Goal: Use online tool/utility: Utilize a website feature to perform a specific function

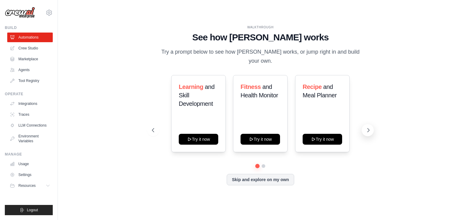
click at [369, 127] on icon at bounding box center [368, 130] width 6 height 6
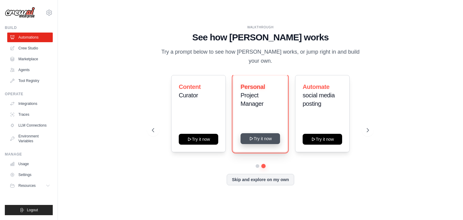
click at [263, 133] on button "Try it now" at bounding box center [260, 138] width 39 height 11
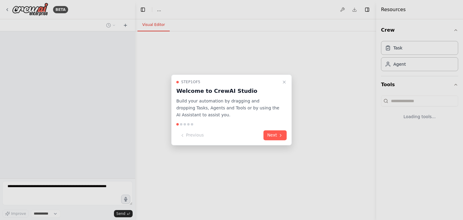
select select "****"
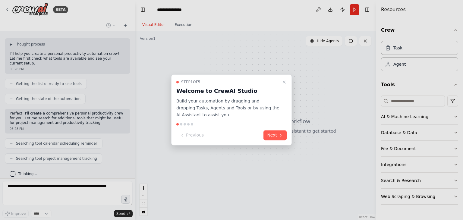
scroll to position [47, 0]
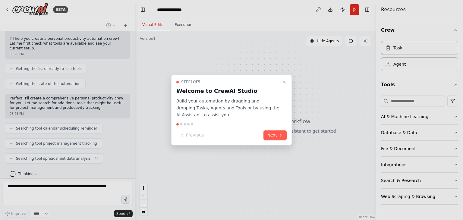
click at [133, 34] on div at bounding box center [231, 110] width 463 height 220
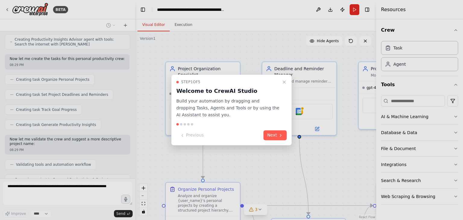
scroll to position [285, 0]
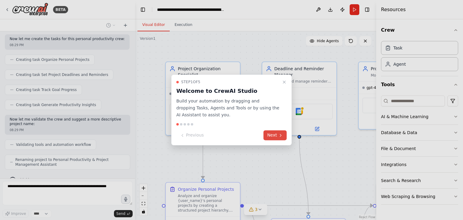
click at [274, 133] on button "Next" at bounding box center [274, 136] width 23 height 10
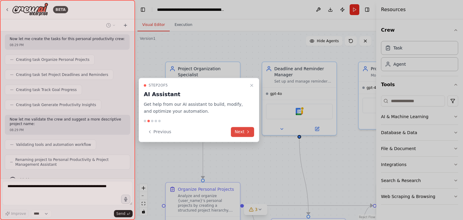
click at [250, 133] on icon at bounding box center [248, 131] width 5 height 5
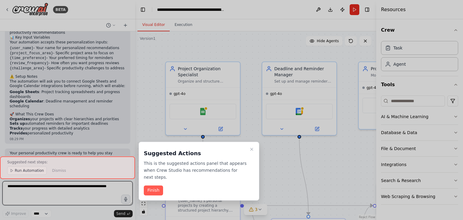
scroll to position [545, 0]
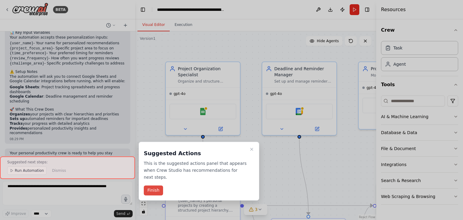
click at [157, 186] on button "Finish" at bounding box center [153, 191] width 19 height 10
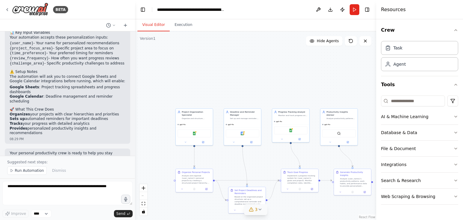
click at [260, 210] on icon at bounding box center [259, 209] width 5 height 5
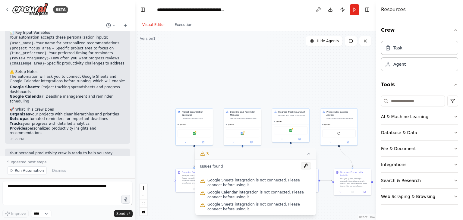
click at [304, 166] on button at bounding box center [306, 165] width 10 height 7
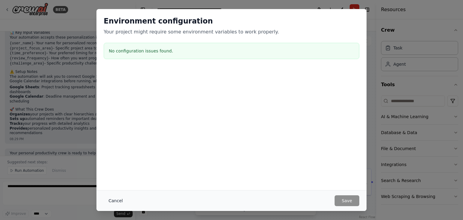
click at [118, 201] on button "Cancel" at bounding box center [116, 200] width 24 height 11
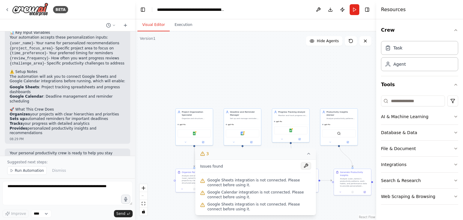
click at [306, 166] on button at bounding box center [306, 165] width 10 height 7
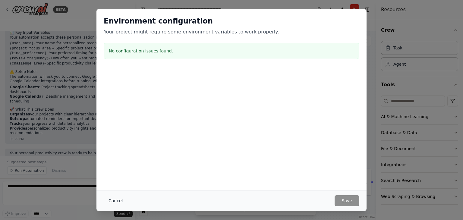
click at [113, 200] on button "Cancel" at bounding box center [116, 200] width 24 height 11
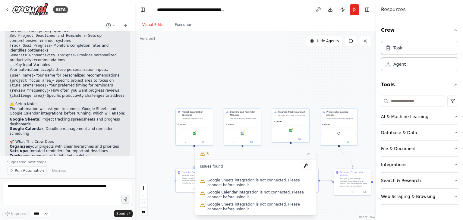
scroll to position [515, 0]
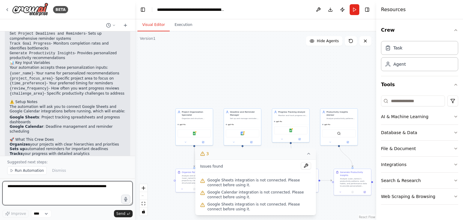
click at [11, 187] on textarea at bounding box center [67, 193] width 130 height 24
click at [5, 190] on textarea at bounding box center [67, 193] width 130 height 24
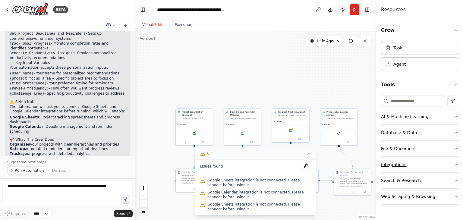
click at [456, 163] on icon "button" at bounding box center [455, 164] width 5 height 5
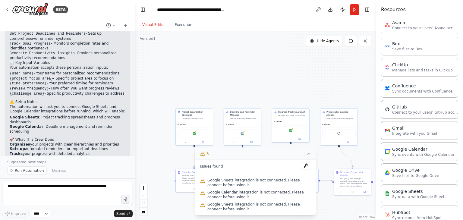
scroll to position [181, 0]
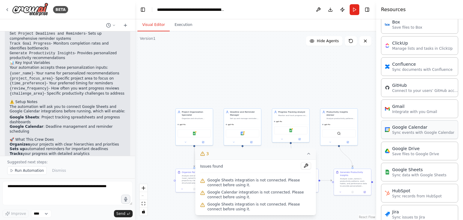
click at [415, 134] on p "Sync events with Google Calendar" at bounding box center [423, 132] width 62 height 5
click at [411, 127] on div "Google Calendar" at bounding box center [423, 127] width 62 height 6
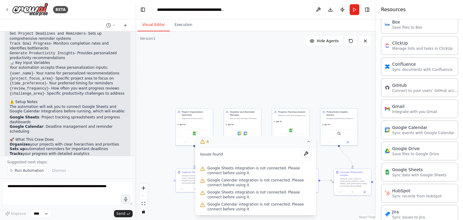
click at [223, 172] on span "Google Sheets integration is not connected. Please connect before using it." at bounding box center [259, 171] width 104 height 10
drag, startPoint x: 418, startPoint y: 131, endPoint x: 289, endPoint y: 24, distance: 167.5
click at [289, 24] on div "Visual Editor Execution" at bounding box center [255, 25] width 241 height 12
click at [220, 171] on span "Google Sheets integration is not connected. Please connect before using it." at bounding box center [259, 171] width 104 height 10
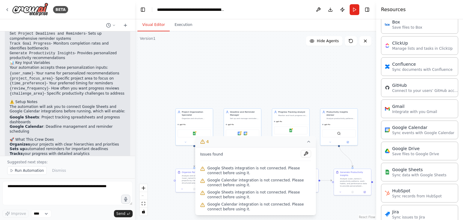
click at [243, 172] on span "Google Sheets integration is not connected. Please connect before using it." at bounding box center [259, 171] width 104 height 10
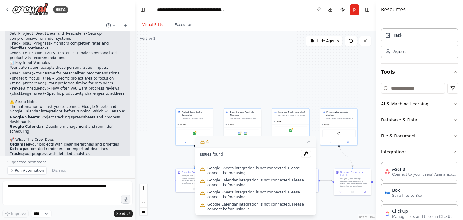
scroll to position [0, 0]
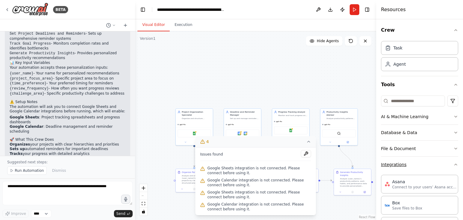
click at [451, 167] on button "Integrations" at bounding box center [419, 165] width 77 height 16
click at [309, 144] on icon at bounding box center [308, 141] width 5 height 5
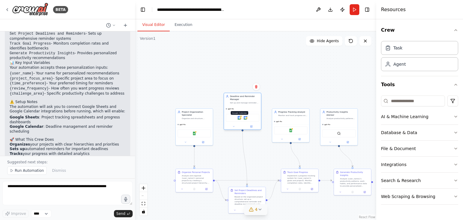
drag, startPoint x: 239, startPoint y: 134, endPoint x: 238, endPoint y: 118, distance: 16.3
click at [238, 118] on img at bounding box center [240, 118] width 4 height 4
drag, startPoint x: 244, startPoint y: 117, endPoint x: 240, endPoint y: 112, distance: 7.0
click at [240, 112] on img at bounding box center [240, 112] width 4 height 4
click at [239, 112] on img at bounding box center [240, 112] width 4 height 4
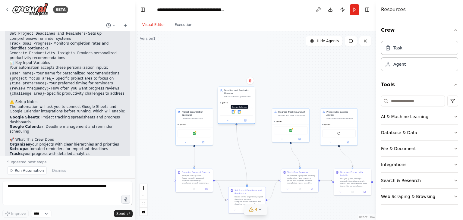
click at [239, 112] on img at bounding box center [240, 112] width 4 height 4
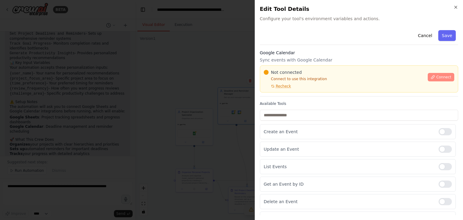
click at [436, 79] on span "Connect" at bounding box center [443, 77] width 15 height 5
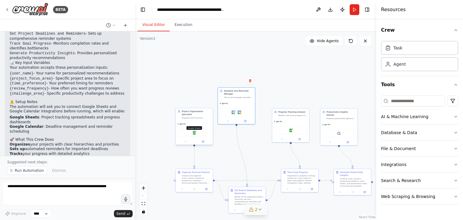
click at [194, 131] on img at bounding box center [194, 133] width 4 height 4
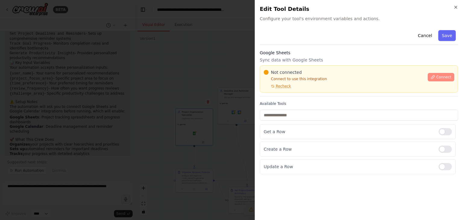
click at [445, 78] on span "Connect" at bounding box center [443, 77] width 15 height 5
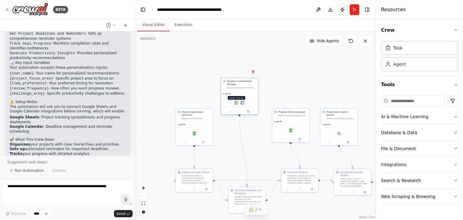
drag, startPoint x: 234, startPoint y: 112, endPoint x: 237, endPoint y: 104, distance: 8.7
click at [237, 104] on img at bounding box center [237, 103] width 4 height 4
click at [237, 103] on img at bounding box center [237, 103] width 4 height 4
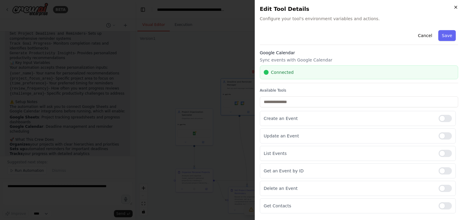
click at [455, 6] on icon "button" at bounding box center [455, 7] width 5 height 5
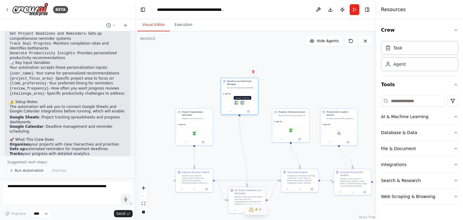
click at [242, 103] on img at bounding box center [243, 103] width 4 height 4
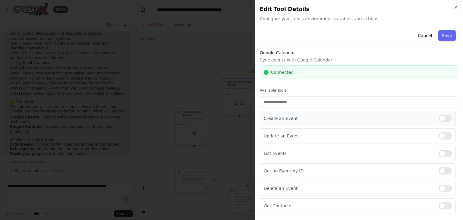
click at [442, 119] on div at bounding box center [445, 118] width 13 height 7
drag, startPoint x: 442, startPoint y: 136, endPoint x: 441, endPoint y: 147, distance: 11.2
click at [441, 137] on div at bounding box center [445, 135] width 13 height 7
drag, startPoint x: 442, startPoint y: 153, endPoint x: 441, endPoint y: 159, distance: 5.5
click at [442, 155] on div at bounding box center [445, 153] width 13 height 7
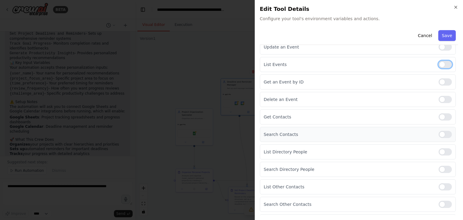
scroll to position [90, 0]
click at [441, 98] on div at bounding box center [445, 97] width 13 height 7
click at [441, 116] on div at bounding box center [445, 115] width 13 height 7
click at [443, 133] on div at bounding box center [445, 132] width 13 height 7
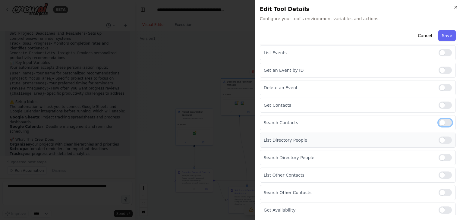
scroll to position [101, 0]
click at [442, 208] on div at bounding box center [445, 209] width 13 height 7
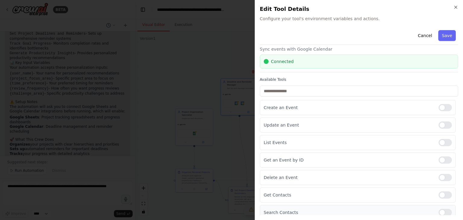
scroll to position [0, 0]
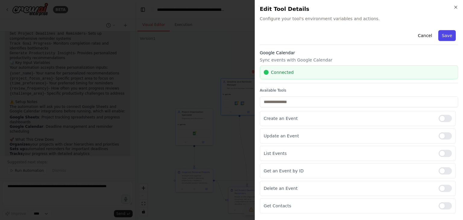
click at [445, 38] on button "Save" at bounding box center [446, 35] width 17 height 11
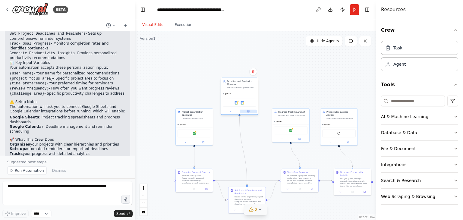
click at [248, 111] on icon at bounding box center [249, 111] width 2 height 2
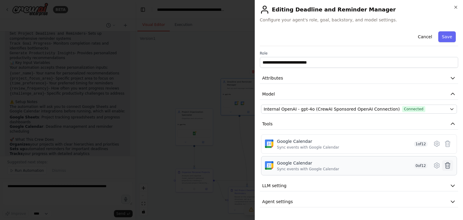
click at [447, 166] on icon at bounding box center [447, 165] width 7 height 7
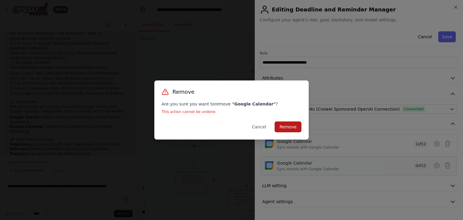
click at [283, 125] on button "Remove" at bounding box center [288, 126] width 27 height 11
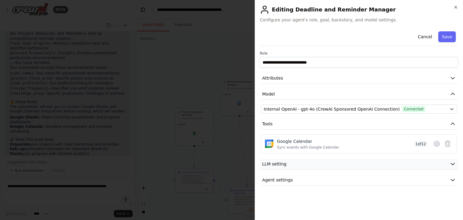
click at [451, 163] on icon "button" at bounding box center [453, 164] width 4 height 2
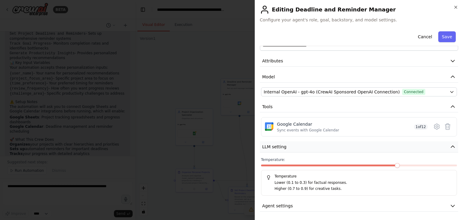
scroll to position [18, 0]
click at [376, 162] on span at bounding box center [378, 164] width 5 height 5
click at [361, 165] on span at bounding box center [359, 164] width 5 height 5
click at [323, 167] on span at bounding box center [320, 164] width 5 height 5
click at [337, 167] on span at bounding box center [339, 164] width 5 height 5
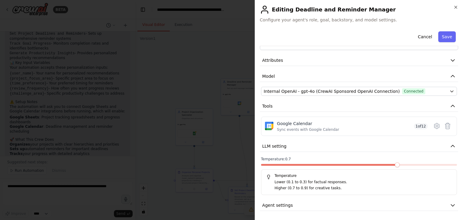
click at [395, 167] on span at bounding box center [397, 164] width 5 height 5
click at [451, 146] on icon "button" at bounding box center [453, 146] width 4 height 2
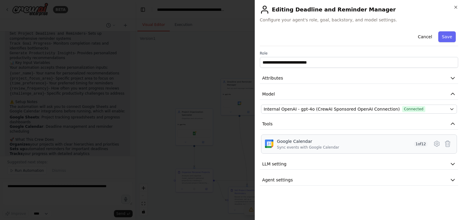
scroll to position [0, 0]
click at [454, 181] on icon "button" at bounding box center [453, 180] width 6 height 6
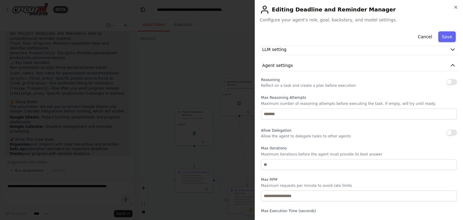
scroll to position [121, 0]
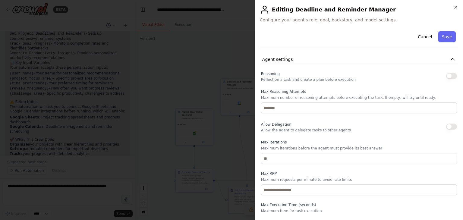
click at [448, 75] on button "button" at bounding box center [451, 76] width 11 height 6
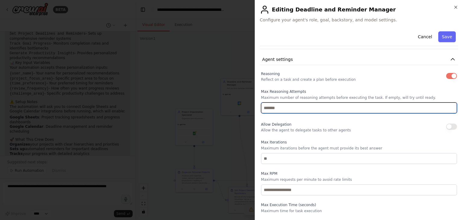
click at [276, 107] on input "number" at bounding box center [359, 107] width 196 height 11
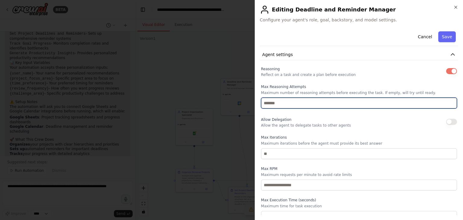
scroll to position [131, 0]
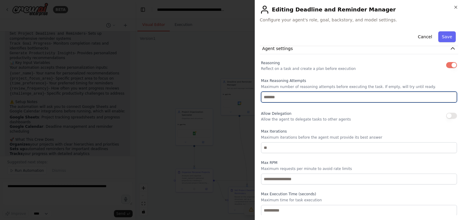
type input "*"
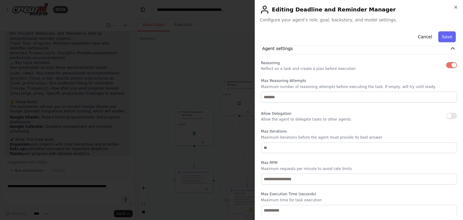
click at [447, 115] on button "button" at bounding box center [451, 116] width 11 height 6
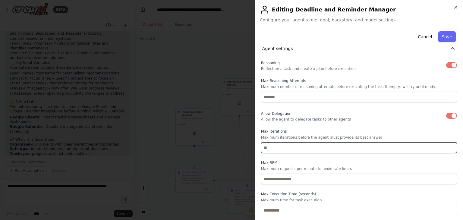
click at [268, 147] on input "number" at bounding box center [359, 147] width 196 height 11
type input "*"
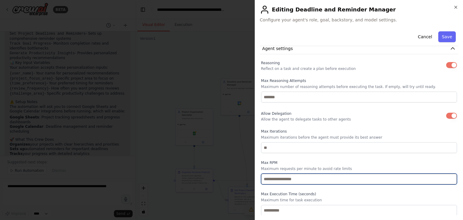
click at [447, 177] on input "*" at bounding box center [359, 179] width 196 height 11
type input "*"
click at [447, 176] on input "*" at bounding box center [359, 179] width 196 height 11
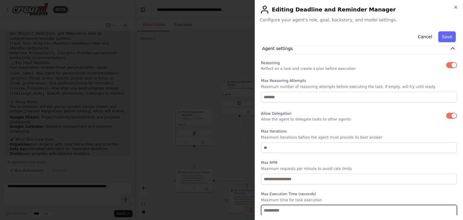
click at [446, 208] on input "*" at bounding box center [359, 210] width 196 height 11
click at [447, 208] on input "*" at bounding box center [359, 210] width 196 height 11
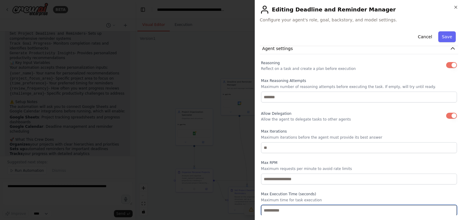
click at [447, 208] on input "*" at bounding box center [359, 210] width 196 height 11
click at [447, 208] on input "**" at bounding box center [359, 210] width 196 height 11
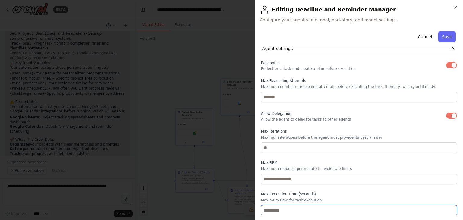
click at [447, 208] on input "**" at bounding box center [359, 210] width 196 height 11
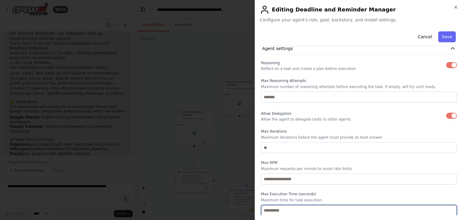
click at [447, 208] on input "**" at bounding box center [359, 210] width 196 height 11
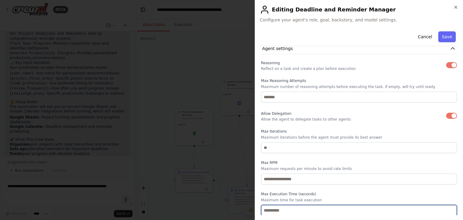
click at [447, 208] on input "**" at bounding box center [359, 210] width 196 height 11
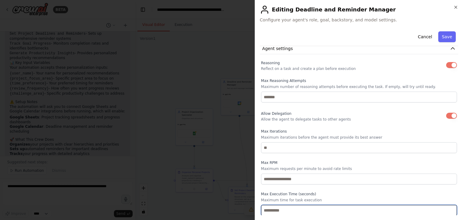
click at [447, 208] on input "**" at bounding box center [359, 210] width 196 height 11
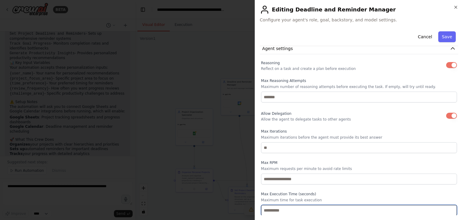
click at [447, 208] on input "**" at bounding box center [359, 210] width 196 height 11
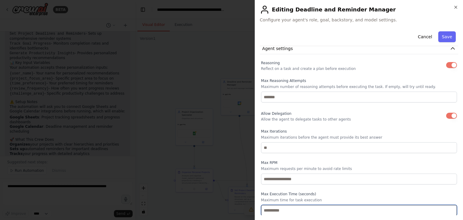
click at [447, 208] on input "**" at bounding box center [359, 210] width 196 height 11
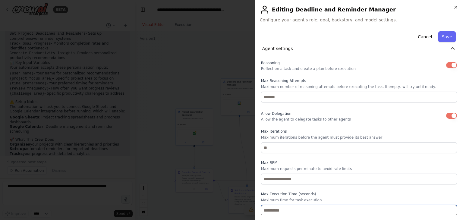
click at [447, 208] on input "**" at bounding box center [359, 210] width 196 height 11
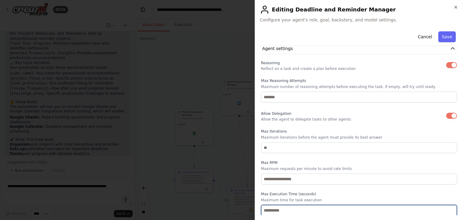
click at [447, 208] on input "**" at bounding box center [359, 210] width 196 height 11
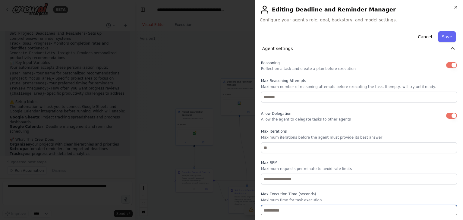
click at [447, 208] on input "**" at bounding box center [359, 210] width 196 height 11
click at [448, 210] on input "**" at bounding box center [359, 210] width 196 height 11
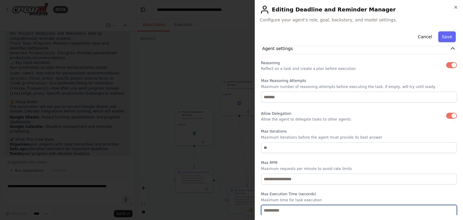
click at [448, 210] on input "**" at bounding box center [359, 210] width 196 height 11
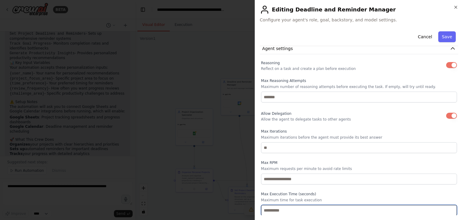
click at [448, 210] on input "**" at bounding box center [359, 210] width 196 height 11
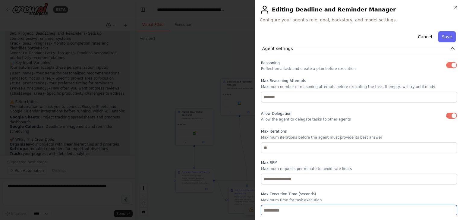
click at [448, 210] on input "**" at bounding box center [359, 210] width 196 height 11
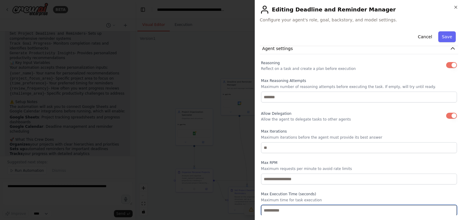
click at [448, 210] on input "**" at bounding box center [359, 210] width 196 height 11
type input "**"
click at [448, 210] on input "**" at bounding box center [359, 210] width 196 height 11
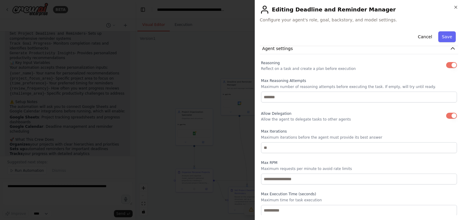
click at [433, 192] on label "Max Execution Time (seconds)" at bounding box center [359, 194] width 196 height 5
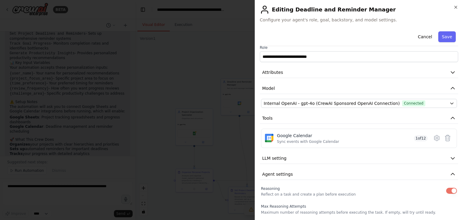
scroll to position [0, 0]
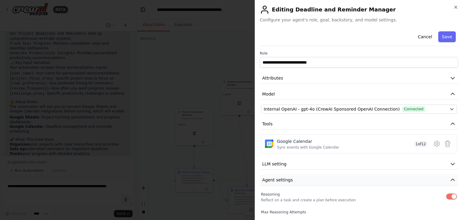
click at [450, 178] on icon "button" at bounding box center [453, 180] width 6 height 6
click at [453, 165] on icon "button" at bounding box center [453, 164] width 6 height 6
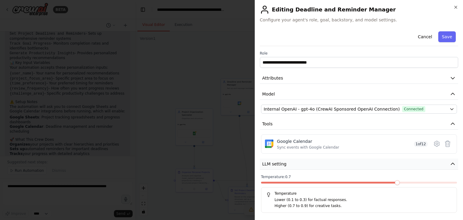
click at [450, 162] on icon "button" at bounding box center [453, 164] width 6 height 6
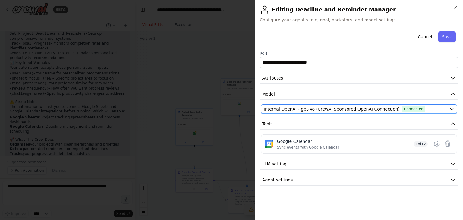
click at [451, 109] on icon "button" at bounding box center [451, 109] width 5 height 5
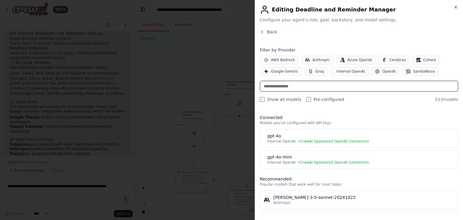
click at [299, 84] on input "text" at bounding box center [359, 86] width 198 height 11
click at [387, 111] on div "Connected Models you've configured with API keys gpt-4o Internal OpenAI • CrewA…" at bounding box center [359, 163] width 198 height 106
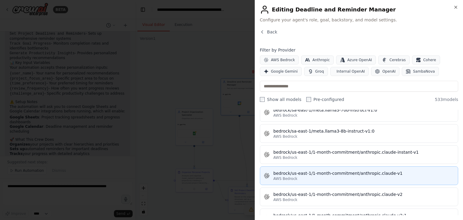
scroll to position [1779, 0]
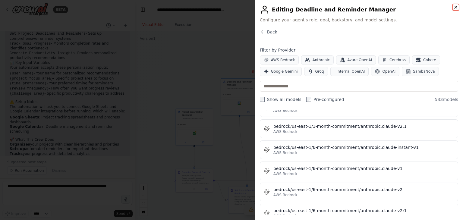
click at [456, 7] on icon "button" at bounding box center [456, 7] width 2 height 2
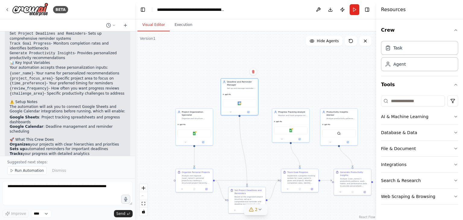
click at [256, 210] on span "2" at bounding box center [256, 210] width 3 height 6
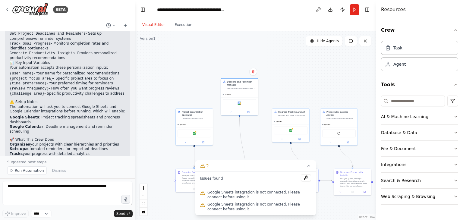
click at [334, 81] on div ".deletable-edge-delete-btn { width: 20px; height: 20px; border: 0px solid #ffff…" at bounding box center [255, 125] width 241 height 189
click at [308, 167] on icon at bounding box center [308, 165] width 5 height 5
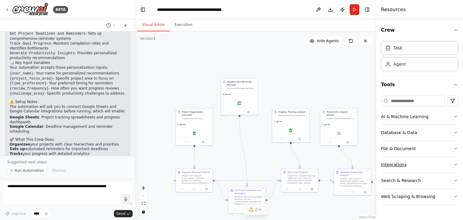
click at [457, 164] on icon "button" at bounding box center [456, 164] width 2 height 1
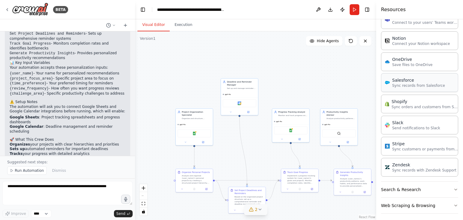
scroll to position [439, 0]
click at [453, 188] on icon "button" at bounding box center [455, 189] width 5 height 5
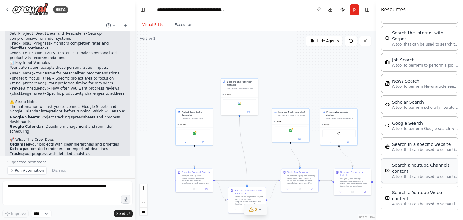
scroll to position [744, 0]
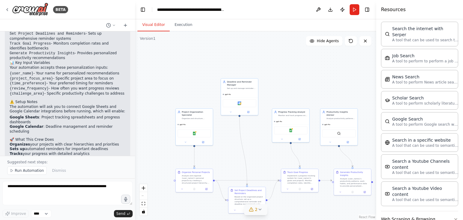
click at [454, 202] on div "Crew Task Agent Tools AI & Machine Learning Database & Data File & Document Int…" at bounding box center [419, 119] width 87 height 201
click at [453, 217] on icon "button" at bounding box center [455, 219] width 5 height 5
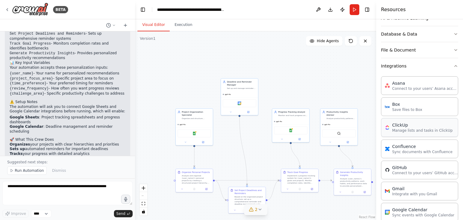
scroll to position [0, 0]
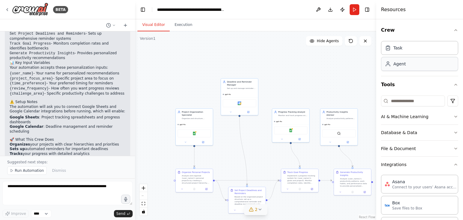
click at [406, 65] on div "Agent" at bounding box center [419, 64] width 77 height 14
click at [27, 172] on span "Run Automation" at bounding box center [29, 170] width 29 height 5
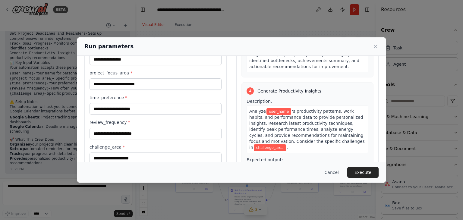
scroll to position [51, 0]
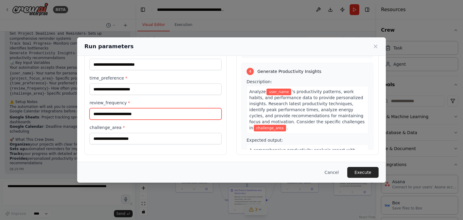
click at [143, 113] on input "review_frequency *" at bounding box center [156, 113] width 132 height 11
type input "*****"
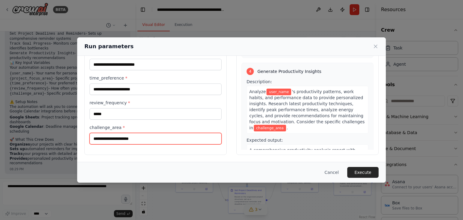
click at [120, 140] on input "challenge_area *" at bounding box center [156, 138] width 132 height 11
type input "*****"
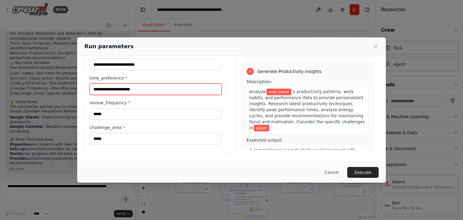
click at [143, 90] on input "time_preference *" at bounding box center [156, 89] width 132 height 11
type input "**********"
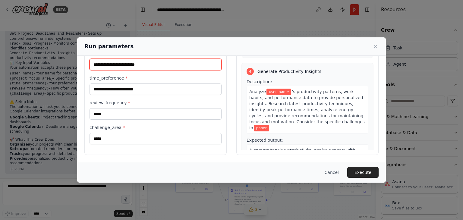
click at [125, 62] on input "project_focus_area *" at bounding box center [156, 64] width 132 height 11
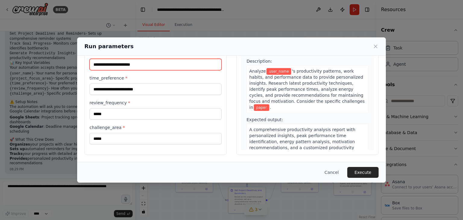
scroll to position [351, 0]
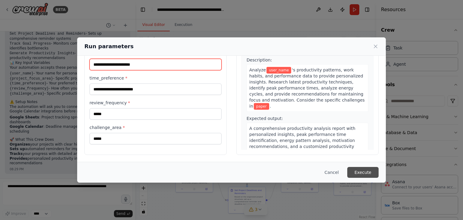
type input "**********"
click at [370, 174] on button "Execute" at bounding box center [362, 172] width 31 height 11
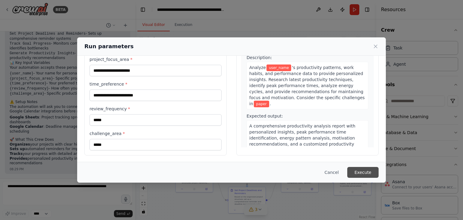
click at [364, 173] on button "Execute" at bounding box center [362, 172] width 31 height 11
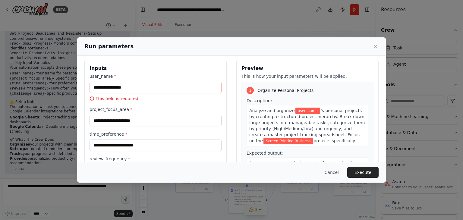
scroll to position [0, 0]
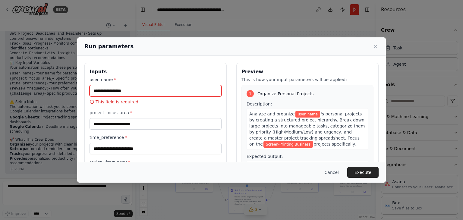
click at [121, 91] on input "user_name *" at bounding box center [156, 90] width 132 height 11
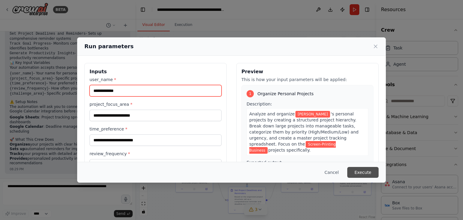
type input "**********"
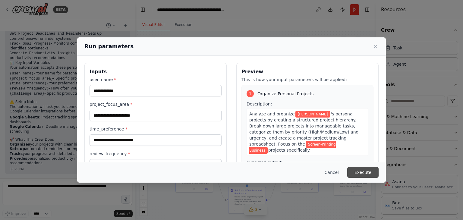
click at [369, 171] on button "Execute" at bounding box center [362, 172] width 31 height 11
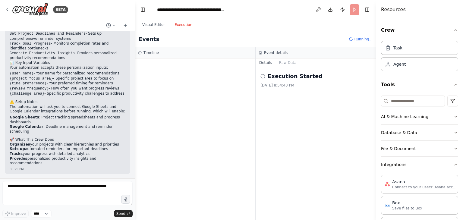
click at [184, 26] on button "Execution" at bounding box center [183, 25] width 27 height 13
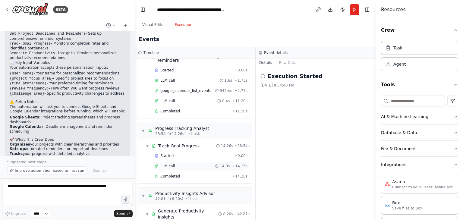
scroll to position [150, 0]
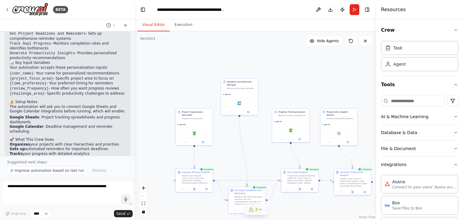
click at [149, 26] on button "Visual Editor" at bounding box center [153, 25] width 32 height 13
click at [258, 210] on icon at bounding box center [259, 209] width 5 height 5
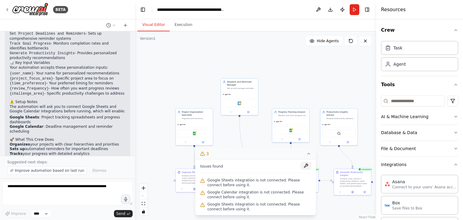
click at [305, 167] on button at bounding box center [306, 165] width 10 height 7
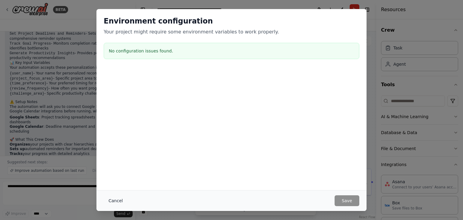
click at [117, 202] on button "Cancel" at bounding box center [116, 200] width 24 height 11
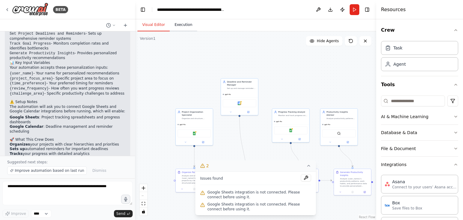
click at [183, 29] on button "Execution" at bounding box center [183, 25] width 27 height 13
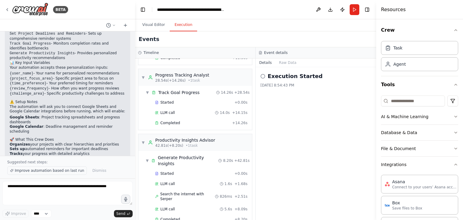
click at [52, 172] on span "Improve automation based on last run" at bounding box center [49, 170] width 69 height 5
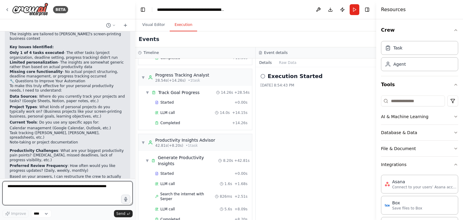
scroll to position [772, 0]
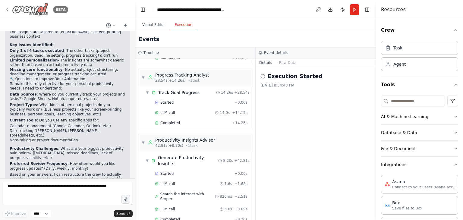
click at [42, 10] on img at bounding box center [30, 10] width 36 height 14
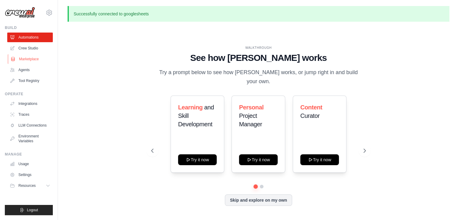
click at [30, 58] on link "Marketplace" at bounding box center [31, 59] width 46 height 10
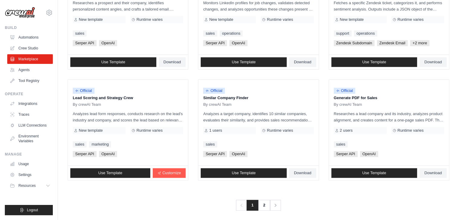
scroll to position [338, 0]
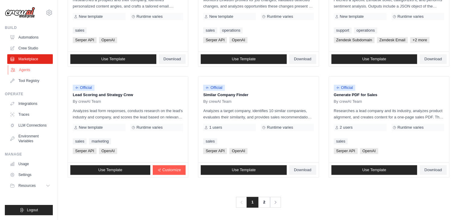
click at [27, 70] on link "Agents" at bounding box center [31, 70] width 46 height 10
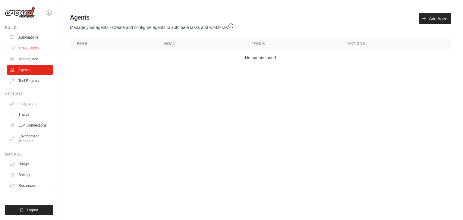
click at [29, 49] on link "Crew Studio" at bounding box center [31, 48] width 46 height 10
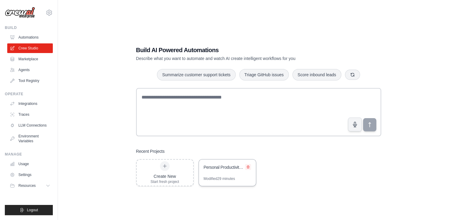
click at [247, 167] on icon at bounding box center [248, 167] width 2 height 3
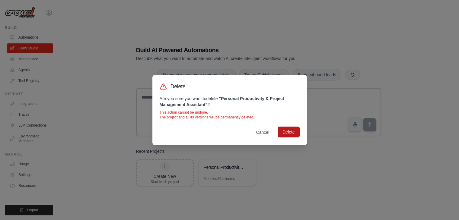
click at [288, 132] on button "Delete" at bounding box center [288, 132] width 22 height 11
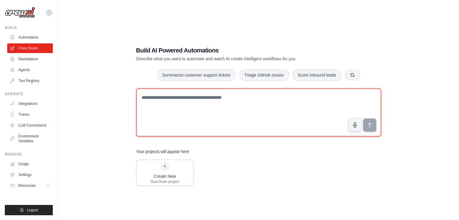
drag, startPoint x: 145, startPoint y: 97, endPoint x: 152, endPoint y: 99, distance: 6.9
click at [145, 98] on textarea at bounding box center [258, 112] width 245 height 48
paste textarea "**********"
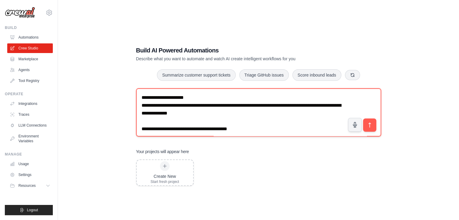
click at [141, 128] on textarea "**********" at bounding box center [258, 112] width 245 height 48
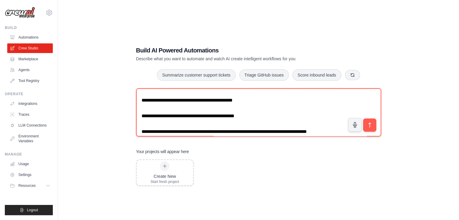
scroll to position [30, 0]
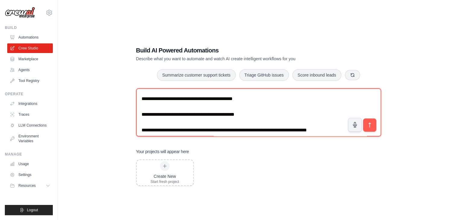
click at [141, 115] on textarea "**********" at bounding box center [258, 112] width 245 height 48
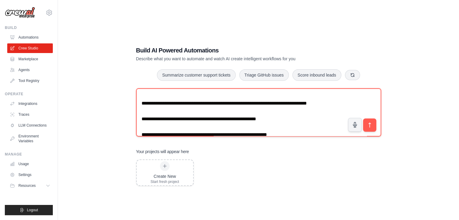
scroll to position [60, 0]
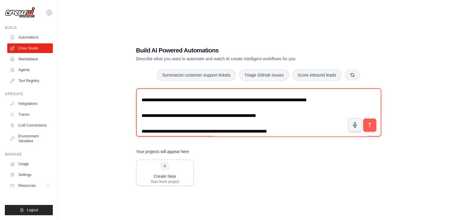
click at [141, 100] on textarea "**********" at bounding box center [258, 112] width 245 height 48
click at [141, 123] on textarea "**********" at bounding box center [258, 112] width 245 height 48
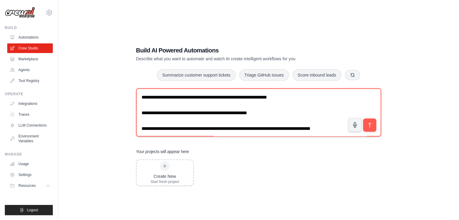
scroll to position [90, 0]
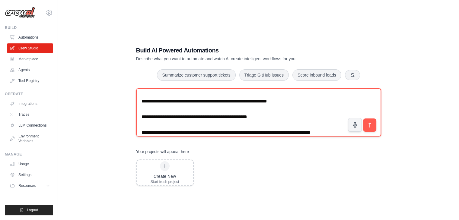
click at [141, 109] on textarea "**********" at bounding box center [258, 112] width 245 height 48
click at [141, 124] on textarea "**********" at bounding box center [258, 112] width 245 height 48
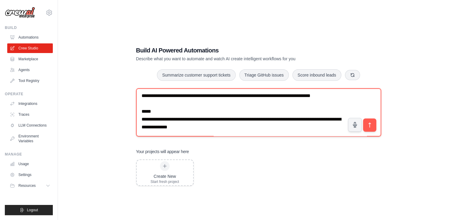
scroll to position [142, 0]
type textarea "**********"
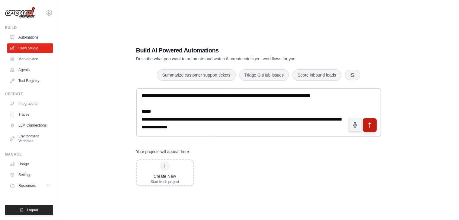
click at [368, 124] on icon "submit" at bounding box center [369, 125] width 6 height 6
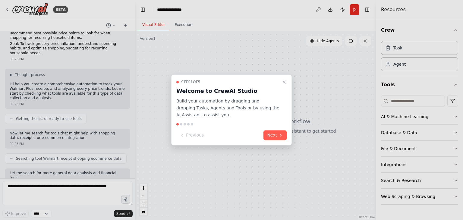
scroll to position [99, 0]
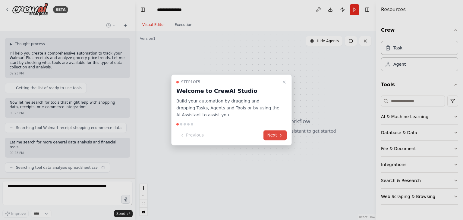
click at [274, 135] on button "Next" at bounding box center [274, 136] width 23 height 10
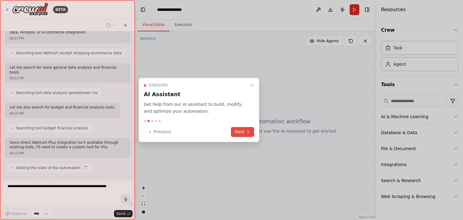
scroll to position [178, 0]
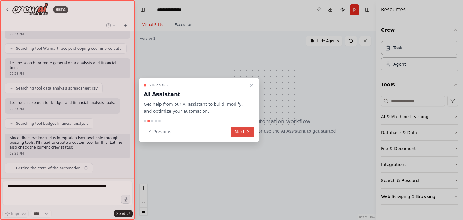
click at [245, 131] on button "Next" at bounding box center [242, 132] width 23 height 10
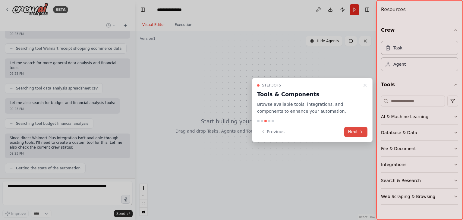
click at [359, 133] on icon at bounding box center [361, 131] width 5 height 5
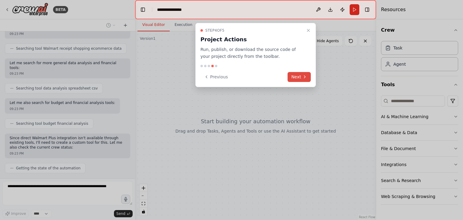
click at [301, 75] on button "Next" at bounding box center [299, 77] width 23 height 10
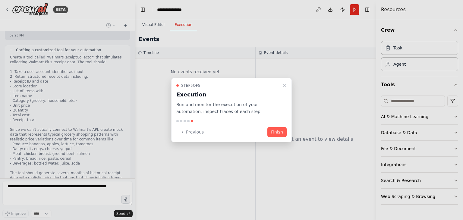
scroll to position [365, 0]
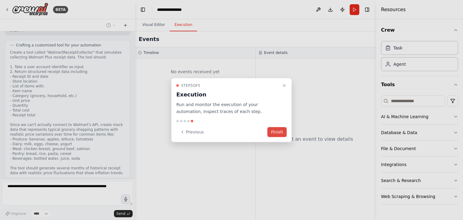
click at [276, 132] on button "Finish" at bounding box center [276, 132] width 19 height 10
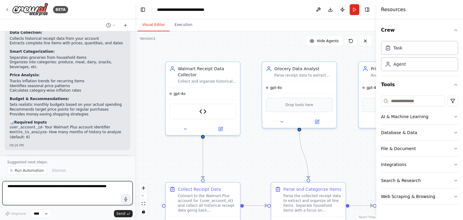
scroll to position [1009, 0]
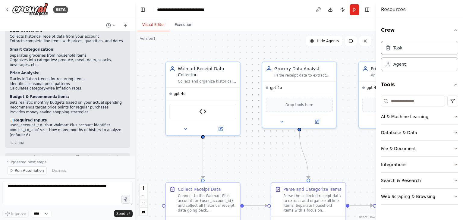
drag, startPoint x: 10, startPoint y: 90, endPoint x: 98, endPoint y: 92, distance: 88.6
click at [99, 123] on li "user_account_id - Your Walmart Plus account identifier" at bounding box center [68, 125] width 116 height 5
click at [102, 123] on li "user_account_id - Your Walmart Plus account identifier" at bounding box center [68, 125] width 116 height 5
drag, startPoint x: 100, startPoint y: 89, endPoint x: 8, endPoint y: 84, distance: 92.7
click at [8, 84] on div "Perfect! I've created your Grocery Price Inflation Tracker automation. Here's w…" at bounding box center [67, 33] width 125 height 229
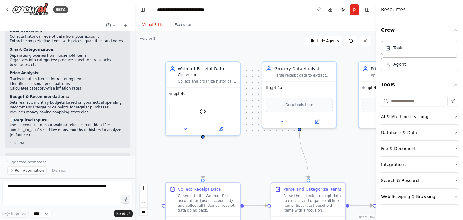
click at [56, 105] on div "Perfect! I've created your Grocery Price Inflation Tracker automation. Here's w…" at bounding box center [67, 33] width 125 height 229
drag, startPoint x: 33, startPoint y: 100, endPoint x: 25, endPoint y: 100, distance: 7.2
click at [25, 128] on li "months_to_analyze - How many months of history to analyze (default: 6)" at bounding box center [68, 133] width 116 height 10
click at [27, 128] on li "months_to_analyze - How many months of history to analyze (default: 6)" at bounding box center [68, 133] width 116 height 10
drag, startPoint x: 27, startPoint y: 99, endPoint x: 14, endPoint y: 91, distance: 15.2
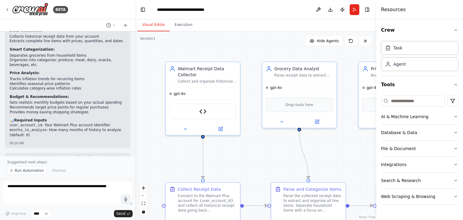
click at [10, 123] on ul "user_account_id - Your Walmart Plus account identifier months_to_analyze - How …" at bounding box center [68, 130] width 116 height 15
click at [45, 141] on div "09:26 PM" at bounding box center [68, 143] width 116 height 5
drag, startPoint x: 32, startPoint y: 100, endPoint x: 11, endPoint y: 84, distance: 26.0
click at [11, 84] on div "Perfect! I've created your Grocery Price Inflation Tracker automation. Here's w…" at bounding box center [68, 29] width 116 height 216
copy div "📊 Required Inputs user_account_id - Your Walmart Plus account identifier months…"
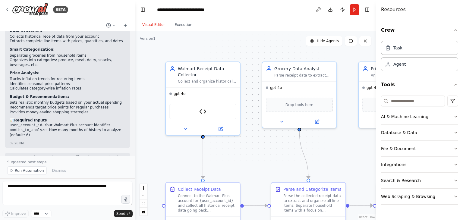
click at [115, 128] on li "months_to_analyze - How many months of history to analyze (default: 6)" at bounding box center [68, 133] width 116 height 10
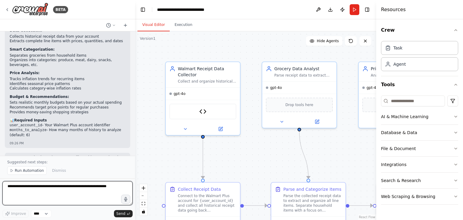
click at [12, 185] on textarea at bounding box center [67, 193] width 130 height 24
type textarea "**********"
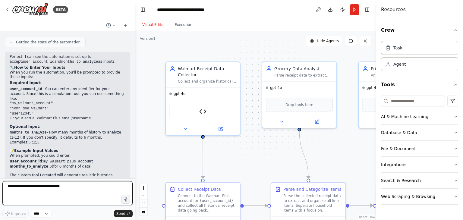
scroll to position [1190, 0]
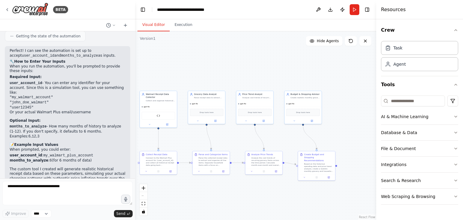
drag, startPoint x: 349, startPoint y: 198, endPoint x: 270, endPoint y: 192, distance: 79.8
click at [270, 192] on div ".deletable-edge-delete-btn { width: 20px; height: 20px; border: 0px solid #ffff…" at bounding box center [255, 125] width 241 height 189
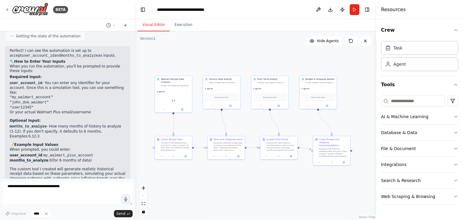
drag, startPoint x: 259, startPoint y: 200, endPoint x: 274, endPoint y: 185, distance: 21.3
click at [274, 185] on div ".deletable-edge-delete-btn { width: 20px; height: 20px; border: 0px solid #ffff…" at bounding box center [255, 125] width 241 height 189
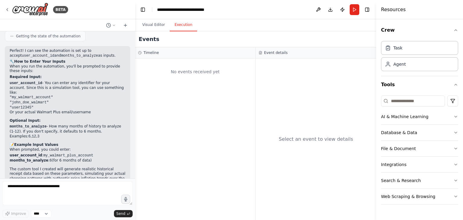
click at [183, 23] on button "Execution" at bounding box center [183, 25] width 27 height 13
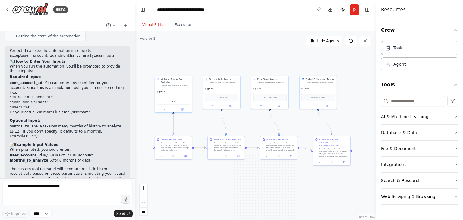
click at [157, 27] on button "Visual Editor" at bounding box center [153, 25] width 32 height 13
click at [344, 11] on button "Publish" at bounding box center [343, 9] width 10 height 11
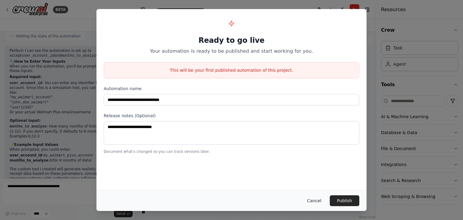
click at [319, 202] on button "Cancel" at bounding box center [314, 200] width 24 height 11
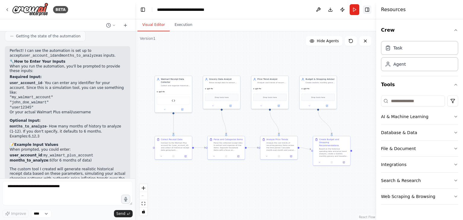
click at [367, 11] on button "Toggle Right Sidebar" at bounding box center [367, 9] width 8 height 8
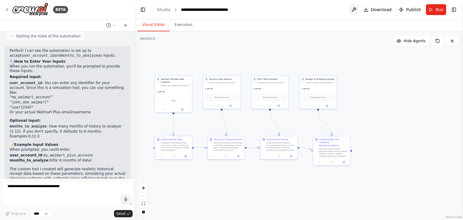
click at [357, 10] on button at bounding box center [354, 9] width 10 height 11
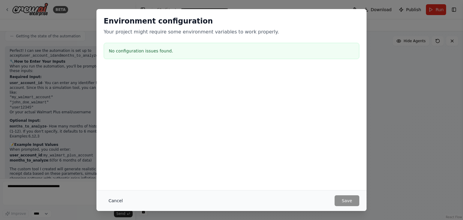
click at [116, 200] on button "Cancel" at bounding box center [116, 200] width 24 height 11
